Goal: Task Accomplishment & Management: Complete application form

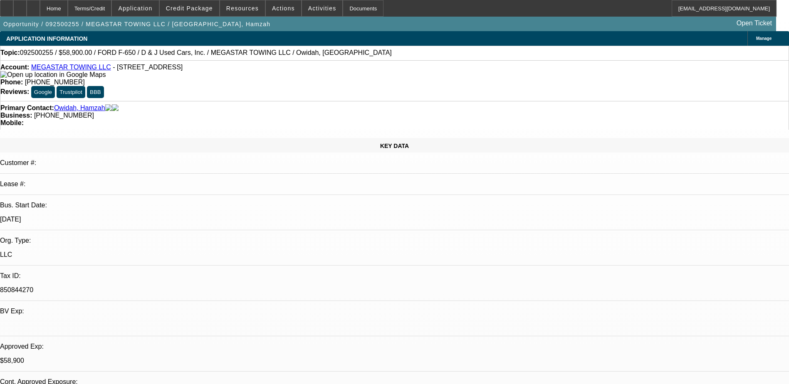
select select "0"
select select "0.1"
select select "0"
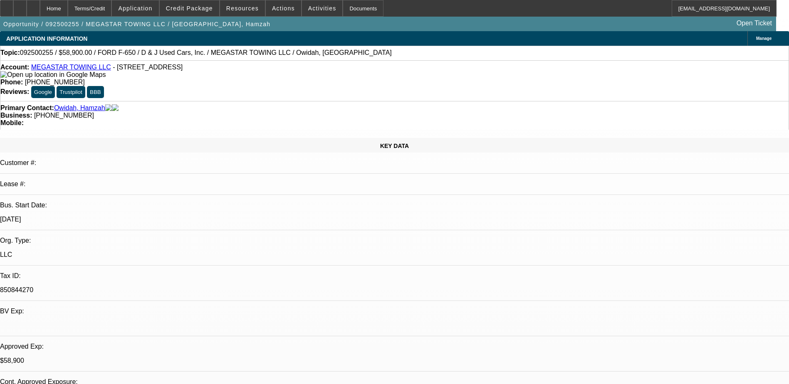
select select "0.1"
select select "0"
select select "2"
select select "0.1"
select select "0"
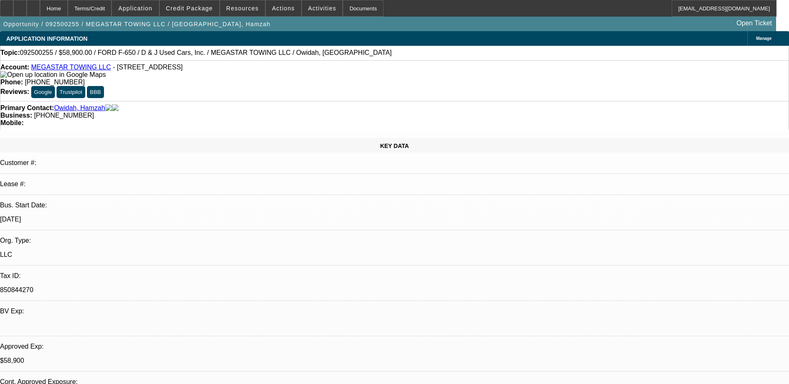
select select "2"
select select "0.1"
select select "1"
select select "4"
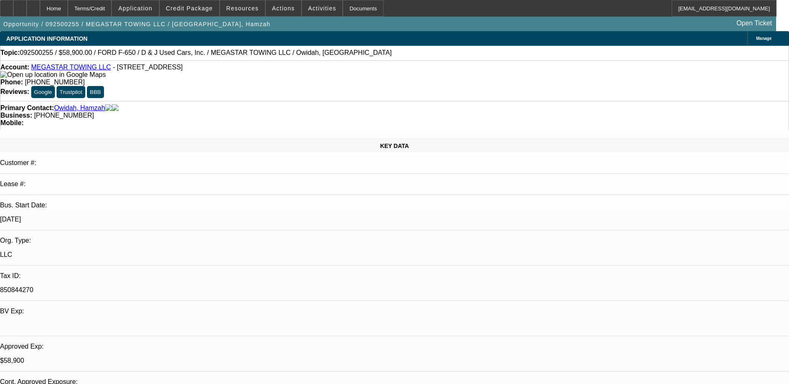
select select "1"
select select "4"
select select "1"
select select "2"
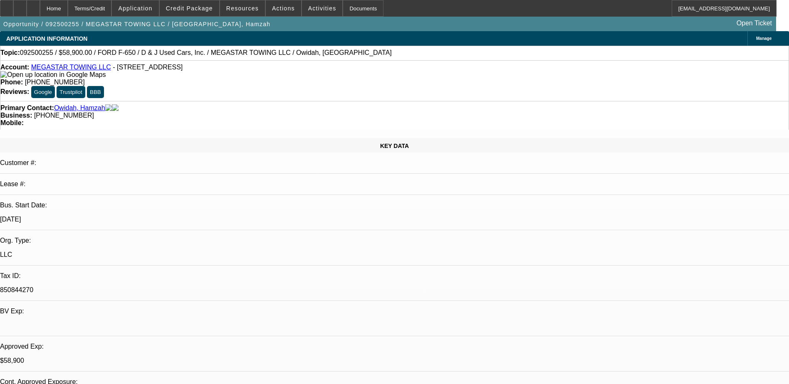
select select "4"
select select "1"
select select "2"
select select "4"
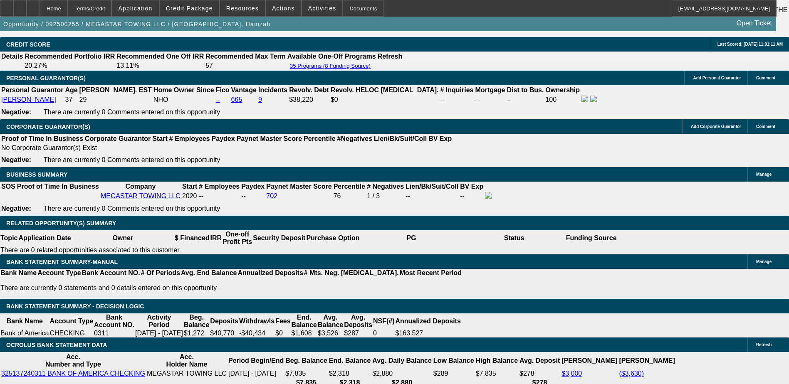
scroll to position [1248, 0]
